Goal: Information Seeking & Learning: Find contact information

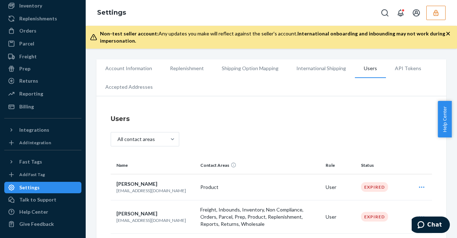
click at [440, 6] on button "button" at bounding box center [436, 13] width 19 height 14
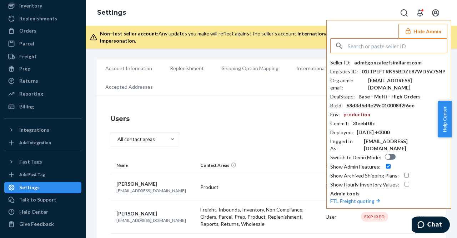
click at [398, 50] on input "text" at bounding box center [397, 46] width 99 height 14
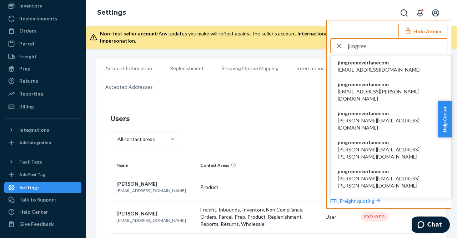
type input "jimgree"
click at [397, 61] on li "jimgreeneverlanecom accounting@everlane.com" at bounding box center [391, 66] width 121 height 22
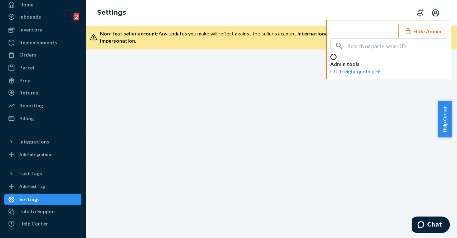
scroll to position [54, 0]
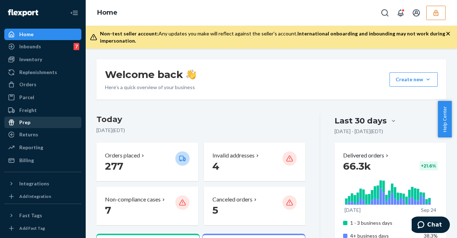
scroll to position [54, 0]
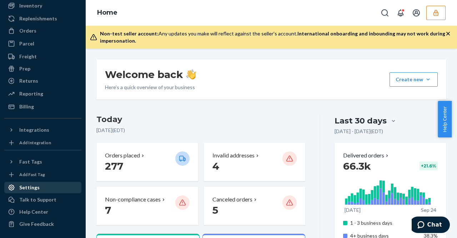
click at [38, 186] on div "Settings" at bounding box center [43, 187] width 76 height 10
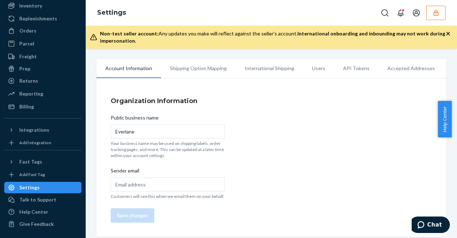
click at [313, 68] on li "Users" at bounding box center [318, 68] width 31 height 18
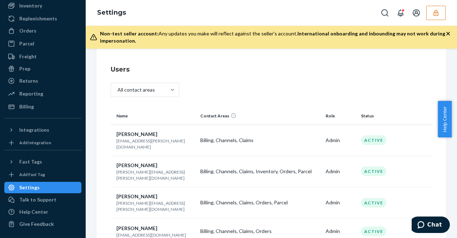
scroll to position [143, 0]
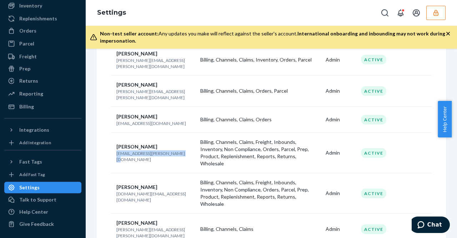
drag, startPoint x: 117, startPoint y: 137, endPoint x: 175, endPoint y: 141, distance: 58.1
click at [175, 141] on td "Dahlia Davidovits dahlia.davidovits@everlane.com" at bounding box center [154, 153] width 87 height 40
copy p "dahlia.davidovits@everlane.com"
drag, startPoint x: 163, startPoint y: 170, endPoint x: 117, endPoint y: 170, distance: 46.1
click at [117, 190] on p "jim.green@everlane.com" at bounding box center [156, 196] width 78 height 12
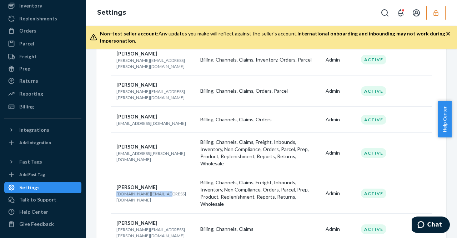
copy p "jim.green@everlane.com"
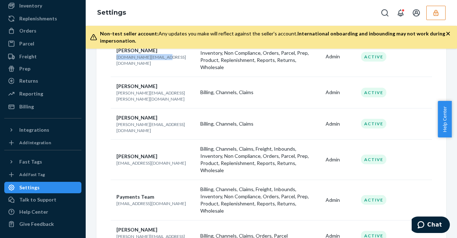
scroll to position [286, 0]
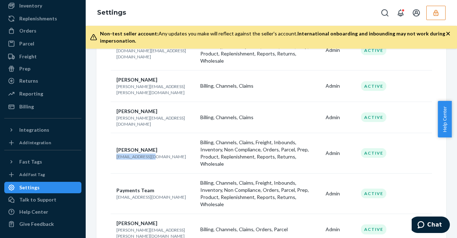
drag, startPoint x: 157, startPoint y: 113, endPoint x: 119, endPoint y: 114, distance: 37.9
click at [118, 153] on p "mark@everlane.com" at bounding box center [156, 156] width 78 height 6
copy p "mark@everlane.com"
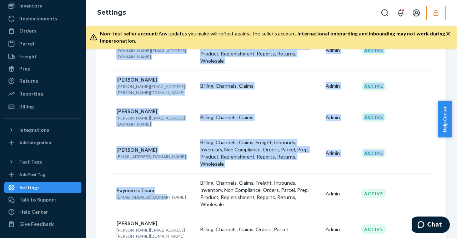
drag, startPoint x: 164, startPoint y: 146, endPoint x: 101, endPoint y: 150, distance: 63.0
click at [101, 150] on div "Users All contact areas Name Contact Areas Role Status Allie Bailey allie.olivi…" at bounding box center [271, 169] width 350 height 746
click at [159, 173] on td "Payments Team payments@everlane.com" at bounding box center [154, 193] width 87 height 40
click at [163, 194] on p "payments@everlane.com" at bounding box center [156, 197] width 78 height 6
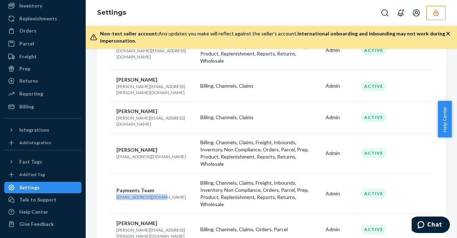
drag, startPoint x: 164, startPoint y: 146, endPoint x: 120, endPoint y: 145, distance: 44.7
click at [117, 173] on td "Payments Team payments@everlane.com" at bounding box center [154, 193] width 87 height 40
copy p "payments@everlane.com"
drag, startPoint x: 157, startPoint y: 114, endPoint x: 118, endPoint y: 112, distance: 39.4
click at [117, 153] on p "mark@everlane.com" at bounding box center [156, 156] width 78 height 6
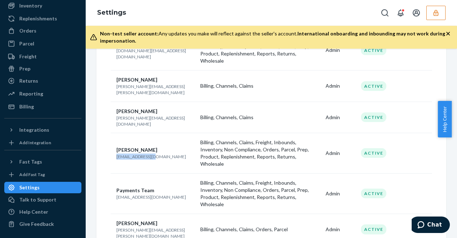
copy p "mark@everlane.com"
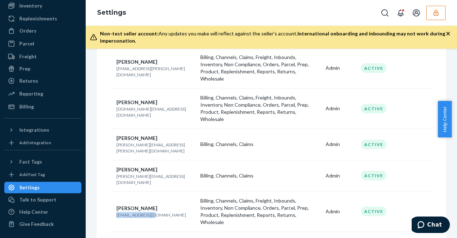
scroll to position [214, 0]
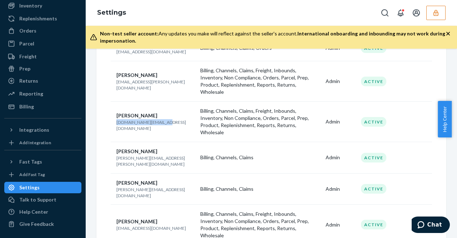
drag, startPoint x: 159, startPoint y: 98, endPoint x: 116, endPoint y: 100, distance: 43.7
click at [116, 101] on td "Jim Green jim.green@everlane.com" at bounding box center [154, 121] width 87 height 40
copy p "jim.green@everlane.com"
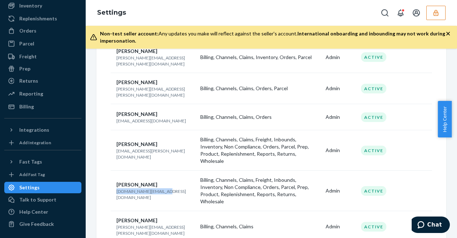
scroll to position [143, 0]
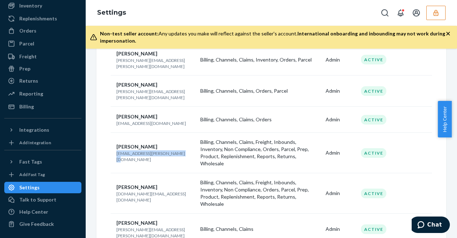
drag, startPoint x: 177, startPoint y: 137, endPoint x: 117, endPoint y: 138, distance: 59.3
click at [117, 150] on p "dahlia.davidovits@everlane.com" at bounding box center [156, 156] width 78 height 12
copy p "dahlia.davidovits@everlane.com"
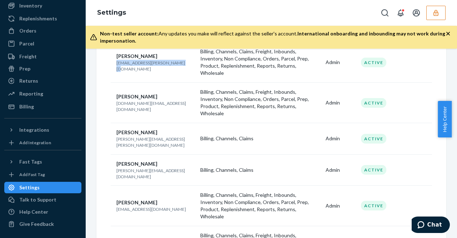
scroll to position [214, 0]
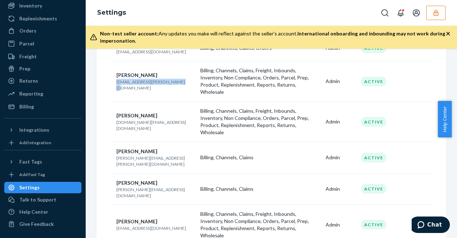
click at [435, 12] on icon "button" at bounding box center [436, 13] width 5 height 6
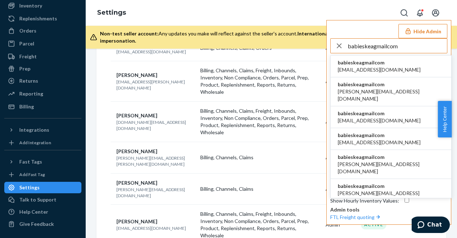
type input "babieskeagmailcom"
click at [367, 66] on span "babieskea@gmail.com" at bounding box center [379, 69] width 83 height 7
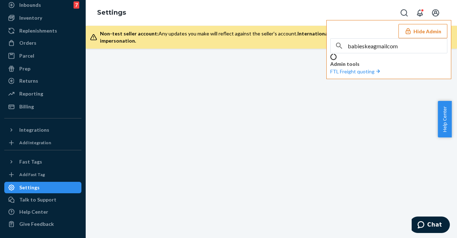
scroll to position [54, 0]
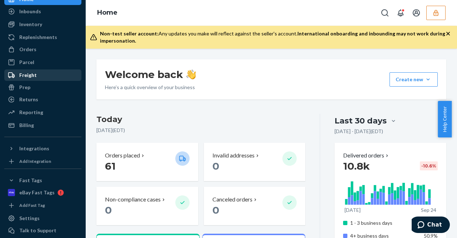
scroll to position [66, 0]
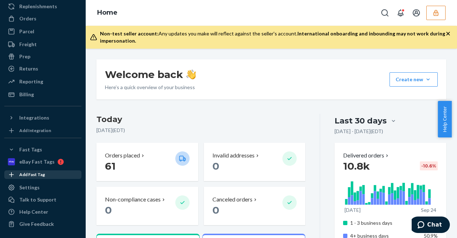
drag, startPoint x: 42, startPoint y: 183, endPoint x: 56, endPoint y: 175, distance: 16.3
click at [43, 183] on div "Settings" at bounding box center [43, 187] width 76 height 10
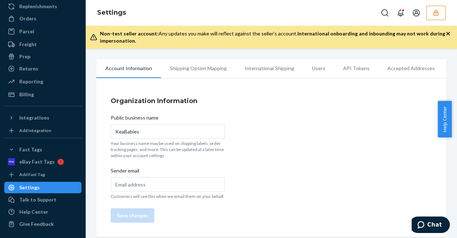
click at [309, 66] on li "Users" at bounding box center [318, 68] width 31 height 18
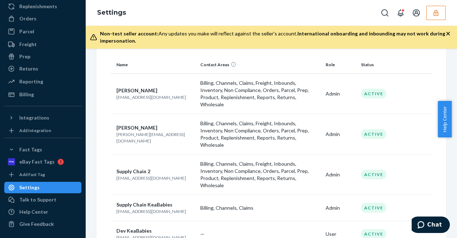
scroll to position [89, 0]
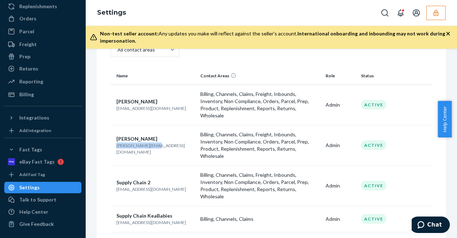
drag, startPoint x: 159, startPoint y: 138, endPoint x: 117, endPoint y: 136, distance: 42.2
click at [115, 140] on td "niko chong niko@keababies.com" at bounding box center [154, 145] width 87 height 40
copy p "niko@keababies.com"
drag, startPoint x: 156, startPoint y: 172, endPoint x: 117, endPoint y: 173, distance: 39.0
click at [117, 186] on p "sc2@keababies.com" at bounding box center [156, 189] width 78 height 6
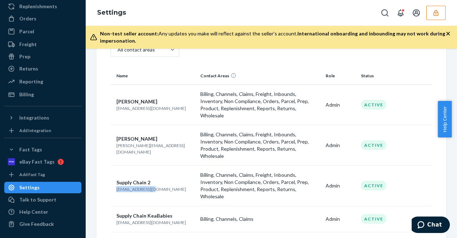
drag, startPoint x: 130, startPoint y: 173, endPoint x: 126, endPoint y: 170, distance: 4.5
copy p "sc2@keababies.com"
drag, startPoint x: 159, startPoint y: 105, endPoint x: 116, endPoint y: 104, distance: 42.5
click at [116, 104] on td "Jane Neo babieskea@gmail.com" at bounding box center [154, 104] width 87 height 40
copy p "babieskea@gmail.com"
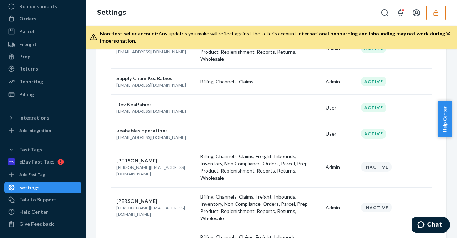
scroll to position [232, 0]
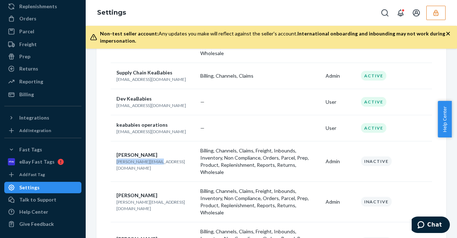
drag, startPoint x: 157, startPoint y: 139, endPoint x: 116, endPoint y: 142, distance: 41.2
click at [116, 142] on td "Kian Chan Kat jared@keababies.com" at bounding box center [154, 161] width 87 height 40
copy p "jared@keababies.com"
click at [442, 16] on button "button" at bounding box center [436, 13] width 19 height 14
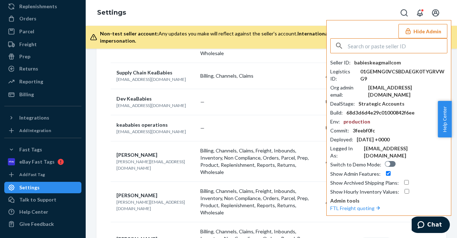
click at [395, 45] on input "text" at bounding box center [397, 46] width 99 height 14
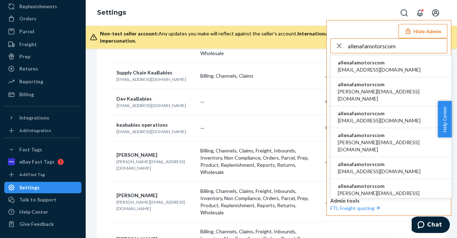
type input "allenafamotorscom"
click at [358, 62] on span "allenafamotorscom" at bounding box center [379, 62] width 83 height 7
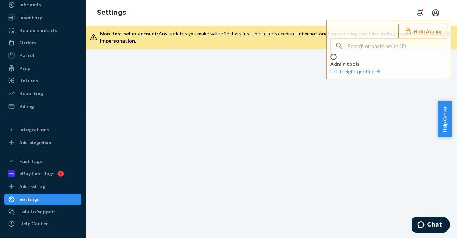
scroll to position [66, 0]
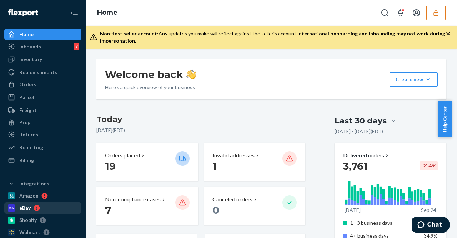
scroll to position [102, 0]
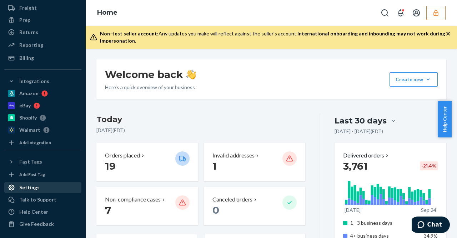
click at [32, 190] on div "Settings" at bounding box center [29, 187] width 20 height 7
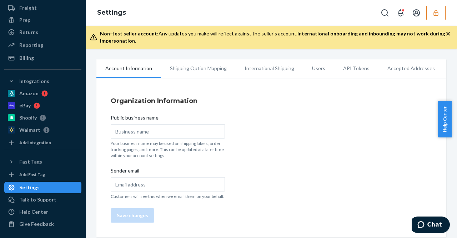
click at [314, 66] on li "Users" at bounding box center [318, 68] width 31 height 18
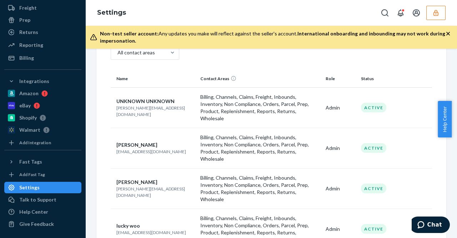
scroll to position [71, 0]
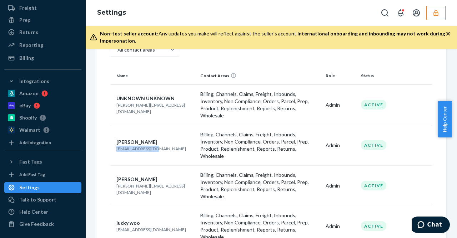
drag, startPoint x: 115, startPoint y: 138, endPoint x: 154, endPoint y: 139, distance: 39.0
click at [154, 139] on td "[PERSON_NAME] [PERSON_NAME][EMAIL_ADDRESS][DOMAIN_NAME]" at bounding box center [154, 145] width 87 height 40
copy p "[EMAIL_ADDRESS][DOMAIN_NAME]"
drag, startPoint x: 167, startPoint y: 172, endPoint x: 120, endPoint y: 170, distance: 47.2
click at [113, 171] on td "[PERSON_NAME] [PERSON_NAME][EMAIL_ADDRESS][DOMAIN_NAME]" at bounding box center [154, 185] width 87 height 40
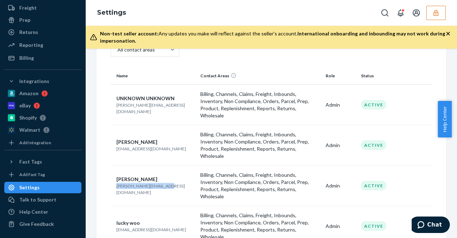
copy p "[PERSON_NAME][EMAIL_ADDRESS][DOMAIN_NAME]"
drag, startPoint x: 162, startPoint y: 205, endPoint x: 116, endPoint y: 205, distance: 46.5
click at [113, 205] on td "lucky woo [EMAIL_ADDRESS][DOMAIN_NAME]" at bounding box center [154, 225] width 87 height 40
copy p "[EMAIL_ADDRESS][DOMAIN_NAME]"
